Goal: Transaction & Acquisition: Purchase product/service

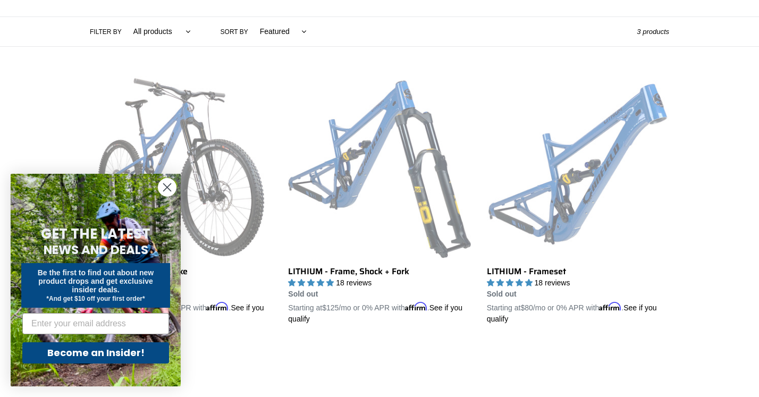
scroll to position [241, 0]
click at [165, 192] on circle "Close dialog" at bounding box center [167, 188] width 18 height 18
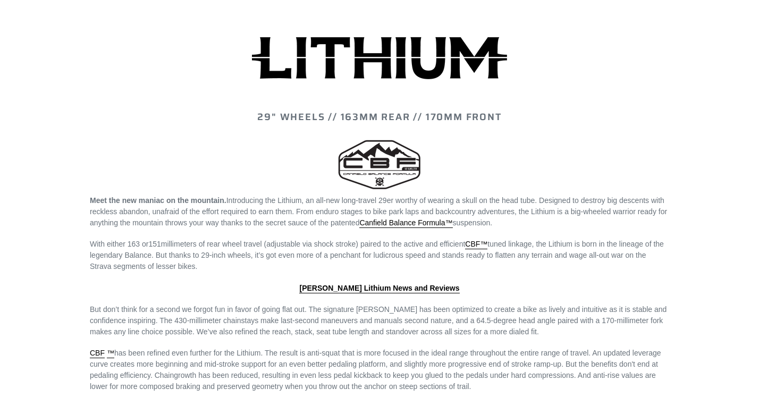
scroll to position [990, 0]
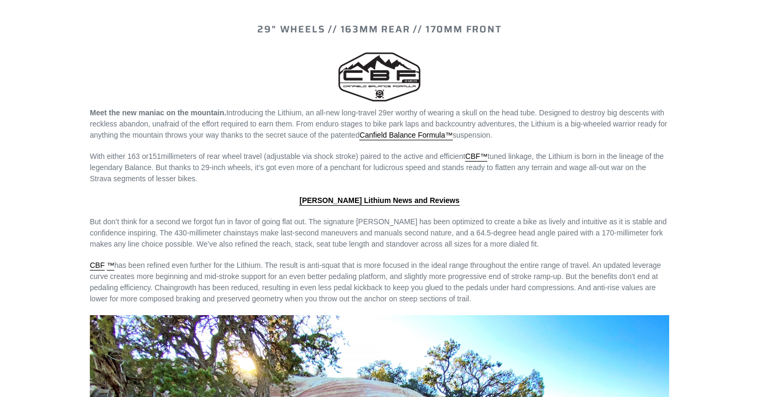
click at [164, 189] on div "29" WHEELS // 163mm REAR // 170mm FRONT Meet the new maniac on the mountain. In…" at bounding box center [380, 137] width 638 height 1086
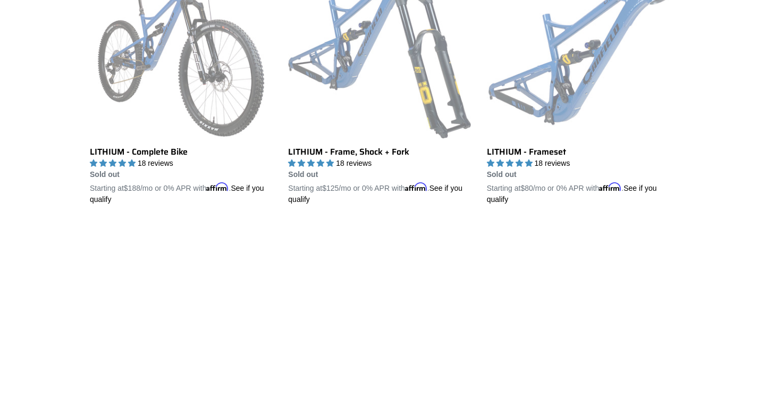
scroll to position [0, 0]
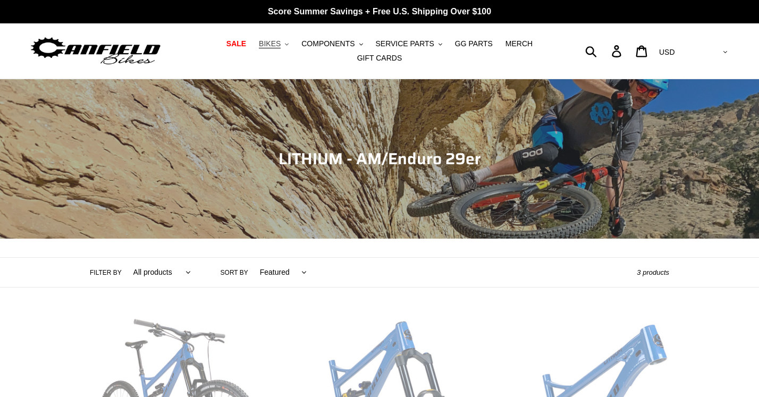
click at [267, 45] on span "BIKES" at bounding box center [270, 43] width 22 height 9
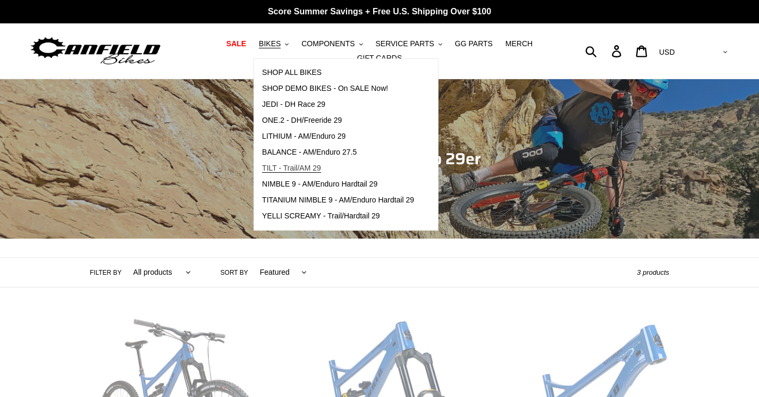
click at [314, 171] on span "TILT - Trail/AM 29" at bounding box center [291, 168] width 59 height 9
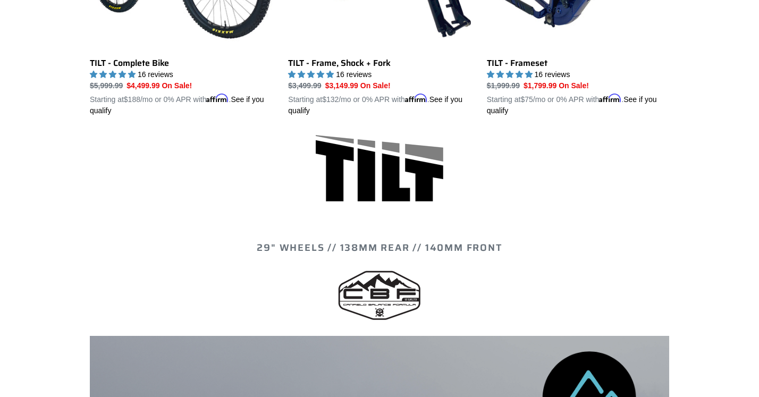
scroll to position [276, 0]
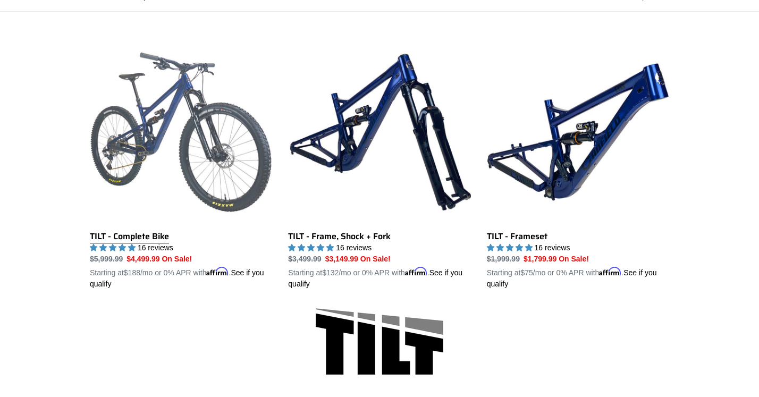
click at [208, 173] on link "TILT - Complete Bike" at bounding box center [181, 165] width 182 height 249
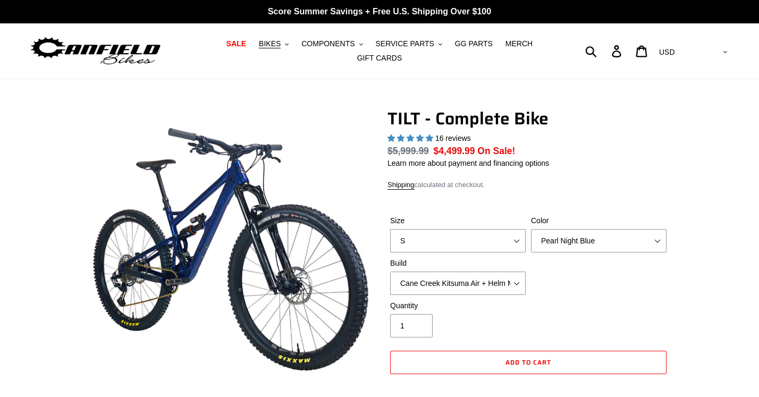
select select "highest-rating"
